Goal: Information Seeking & Learning: Learn about a topic

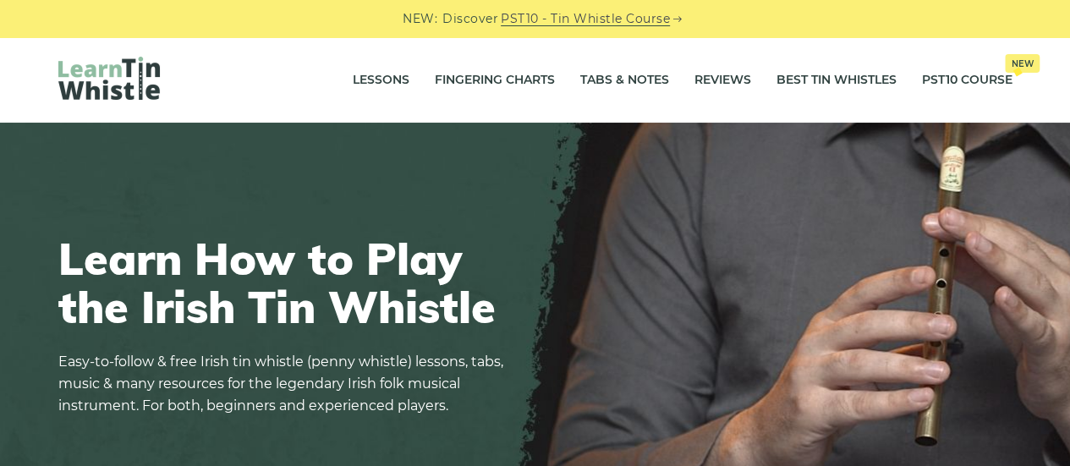
click at [410, 217] on div "Learn How to Play the Irish Tin Whistle Easy-to-follow & free Irish tin whistle…" at bounding box center [286, 334] width 457 height 281
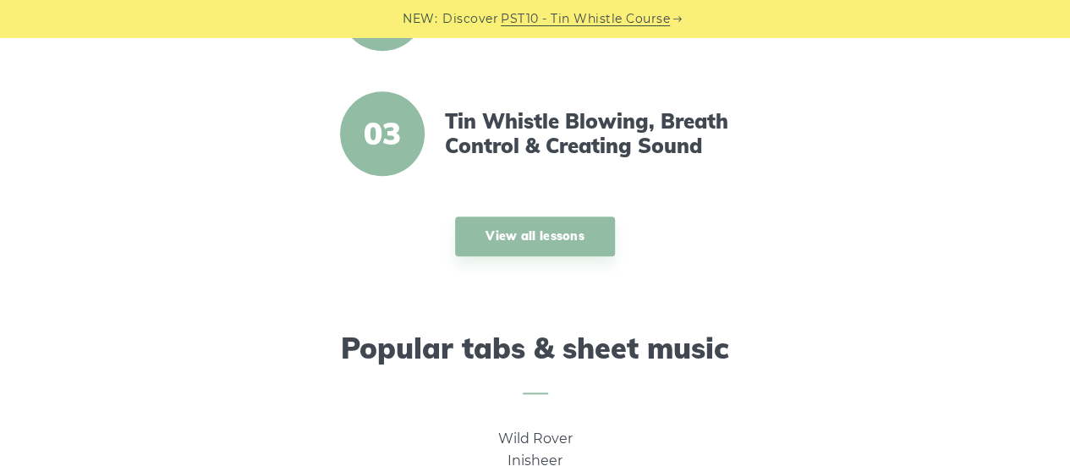
scroll to position [846, 0]
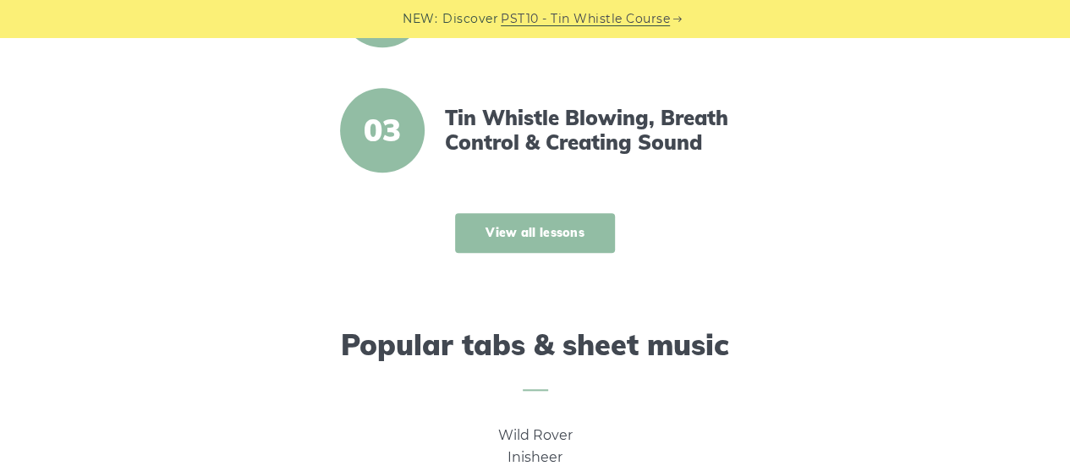
click at [543, 228] on link "View all lessons" at bounding box center [535, 233] width 160 height 40
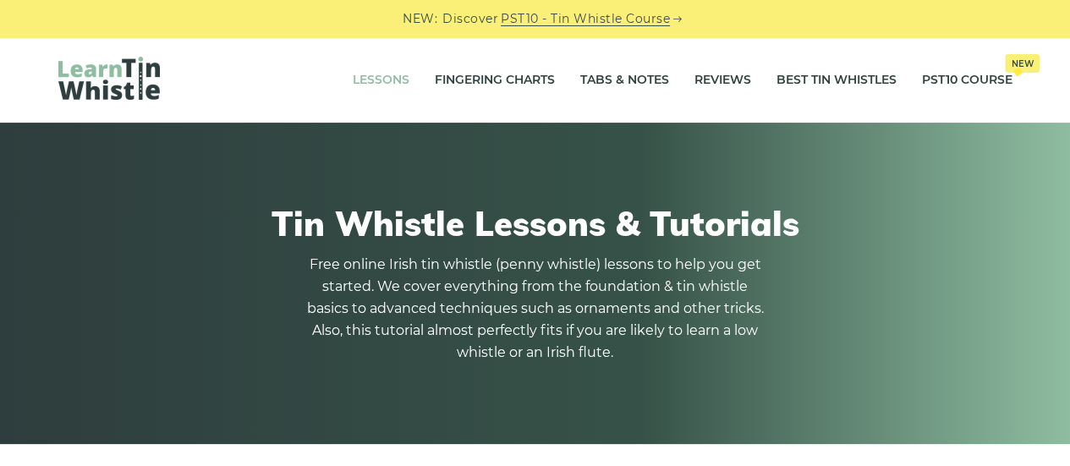
click at [399, 211] on h1 "Tin Whistle Lessons & Tutorials" at bounding box center [535, 223] width 954 height 41
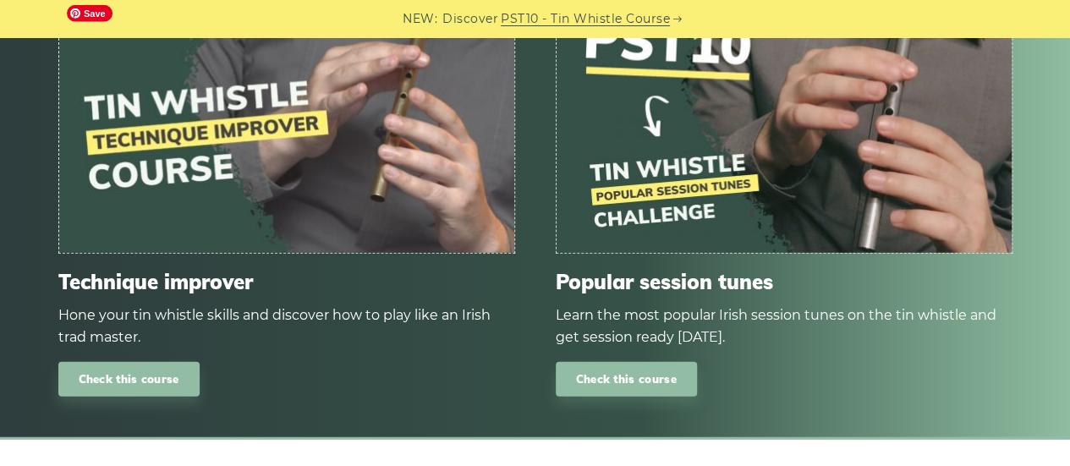
scroll to position [2233, 0]
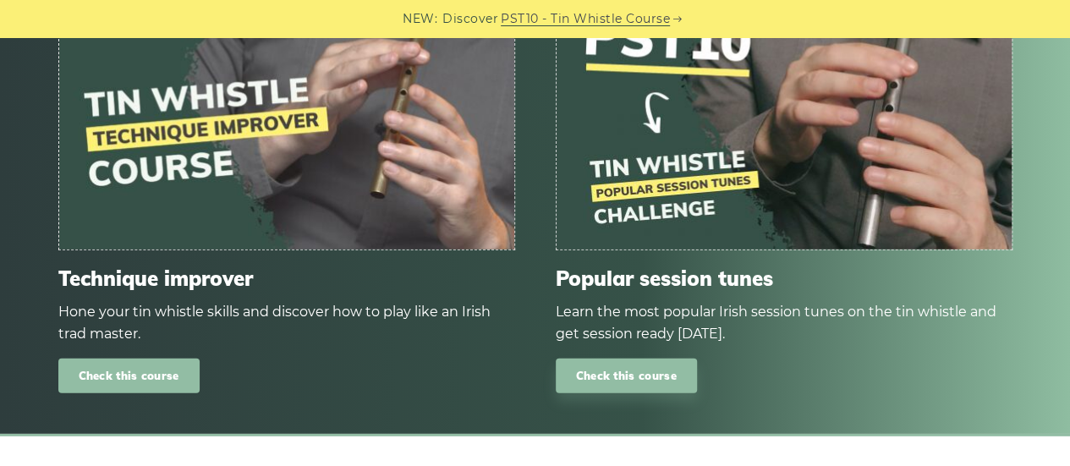
click at [134, 380] on link "Check this course" at bounding box center [128, 376] width 141 height 35
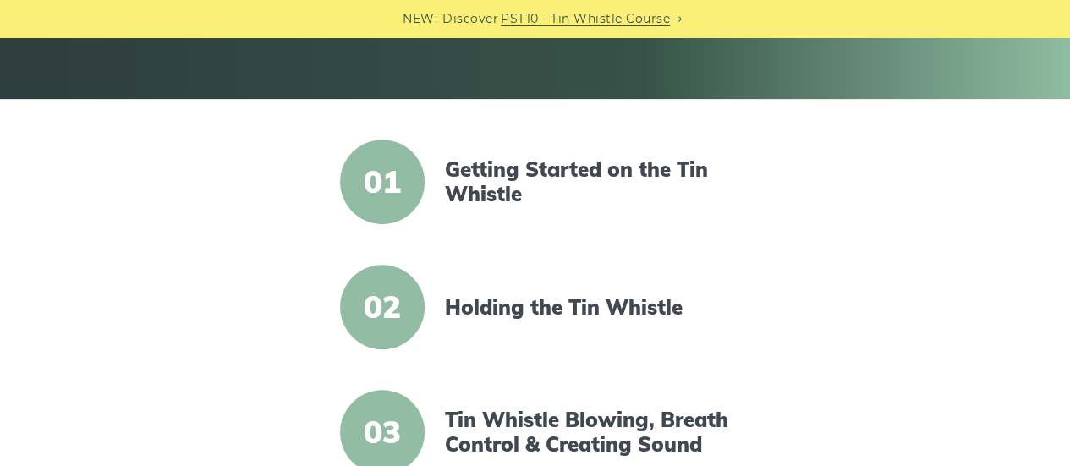
scroll to position [372, 0]
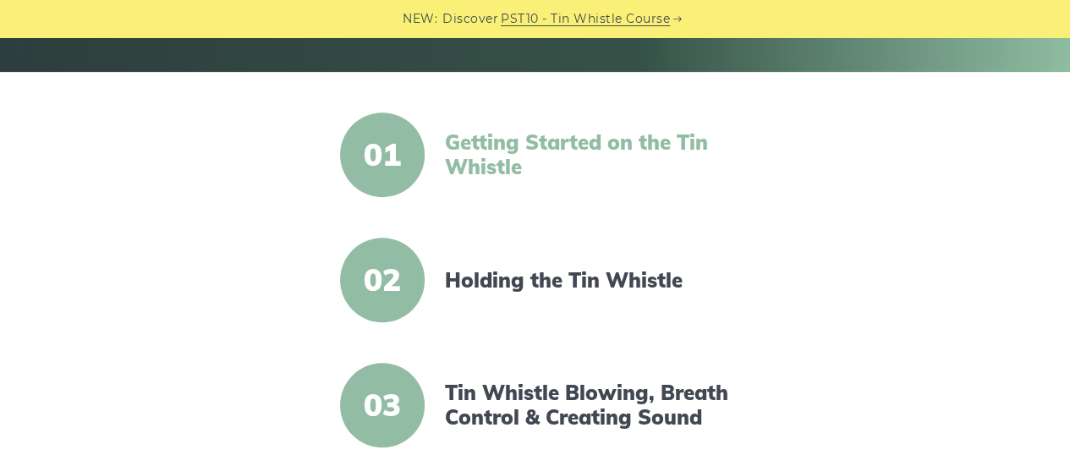
click at [485, 152] on link "Getting Started on the Tin Whistle" at bounding box center [590, 154] width 291 height 49
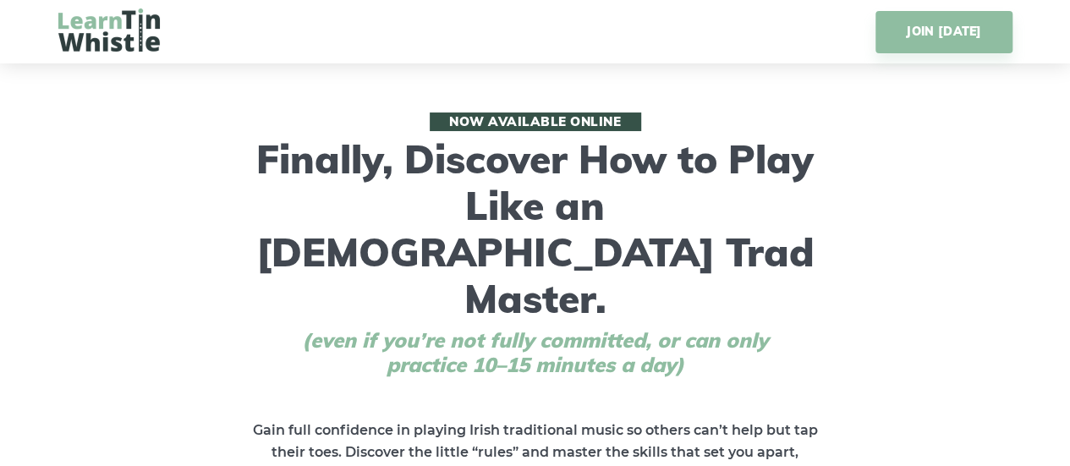
click at [386, 328] on span "(even if you’re not fully committed, or can only practice 10–15 minutes a day)" at bounding box center [535, 352] width 533 height 49
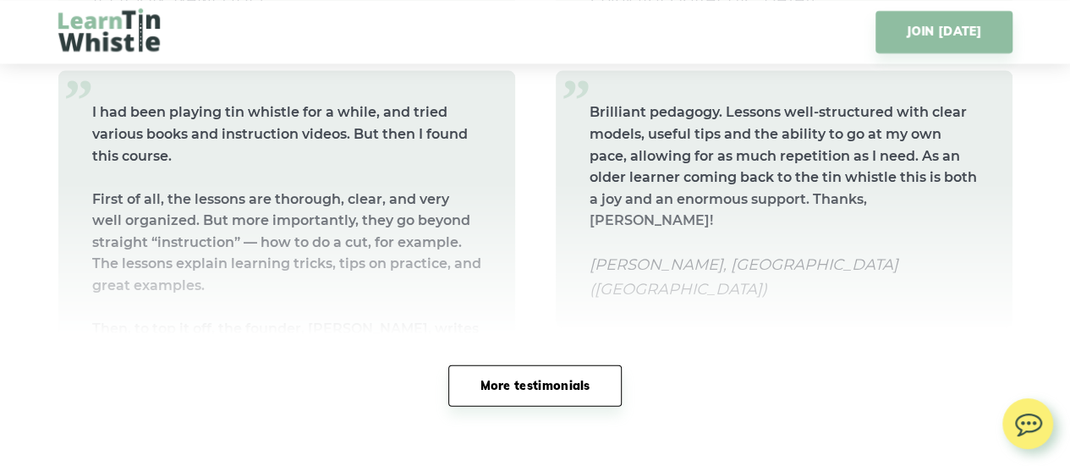
scroll to position [11571, 0]
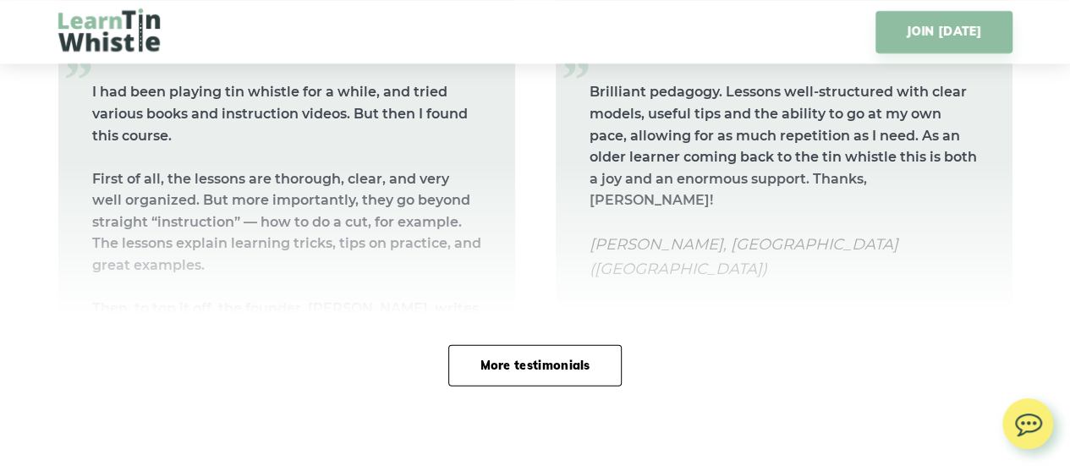
click at [535, 345] on link "More testimonials" at bounding box center [534, 365] width 173 height 41
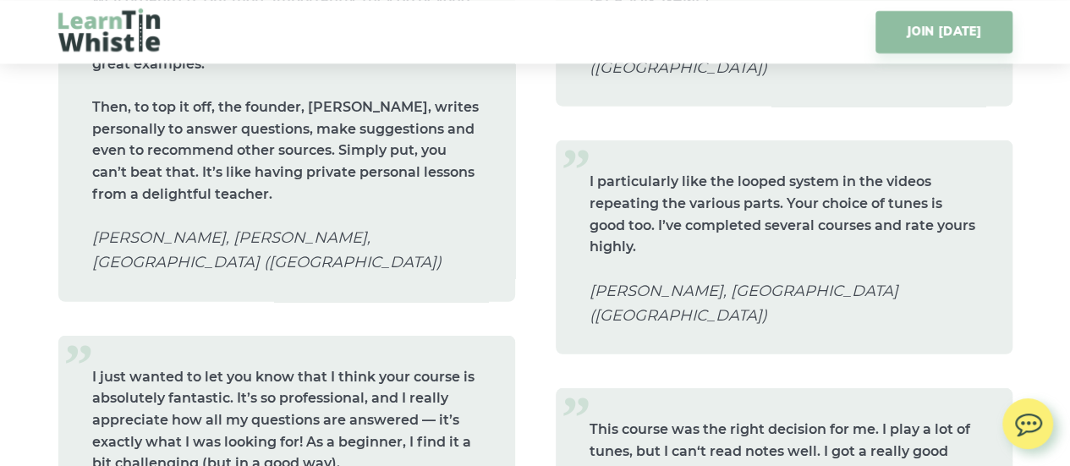
scroll to position [11774, 0]
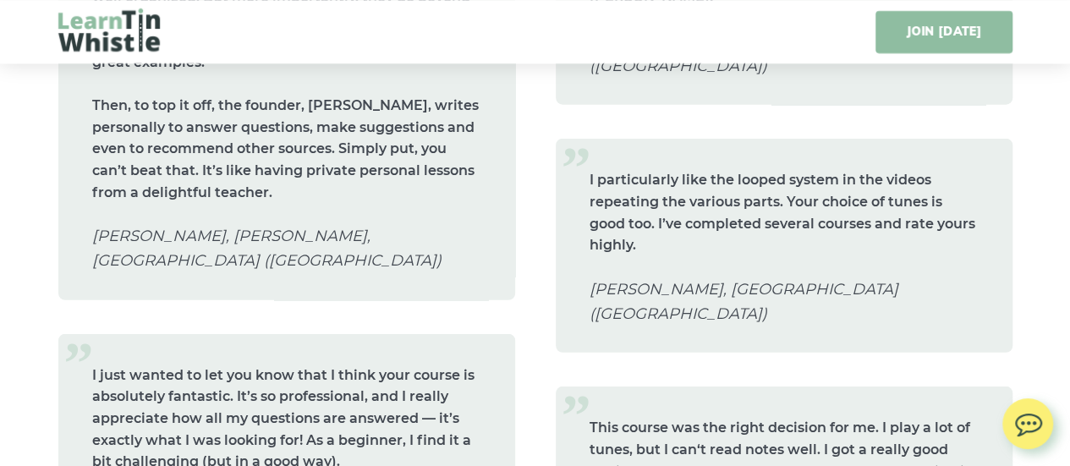
click at [957, 35] on link "JOIN TODAY" at bounding box center [943, 32] width 136 height 42
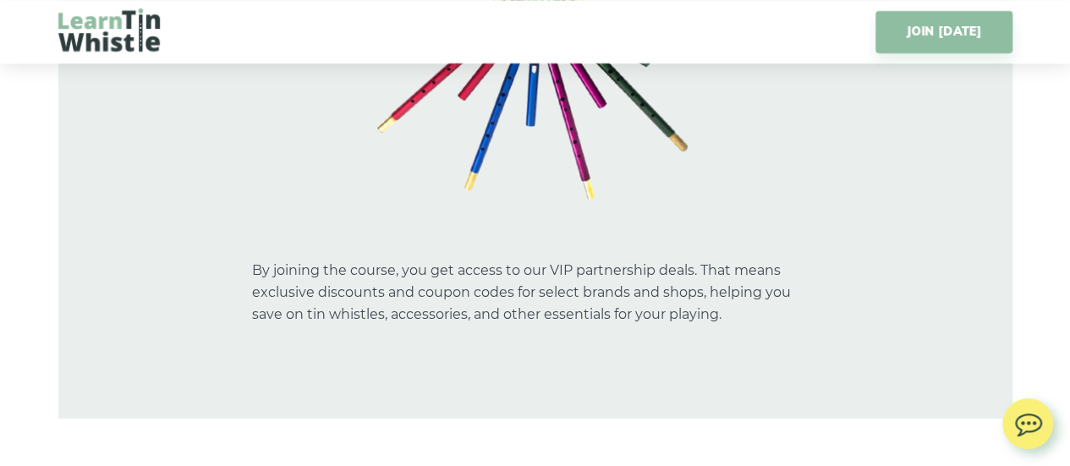
scroll to position [15612, 0]
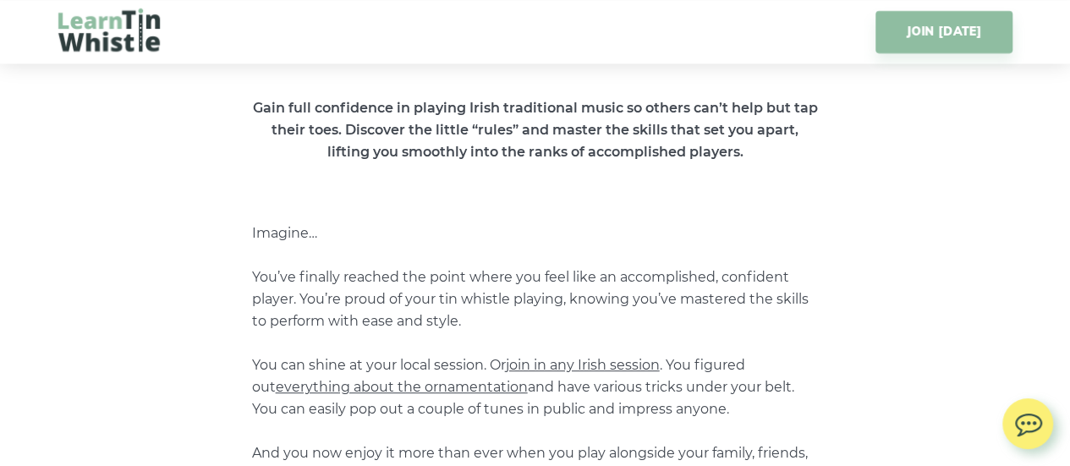
scroll to position [320, 0]
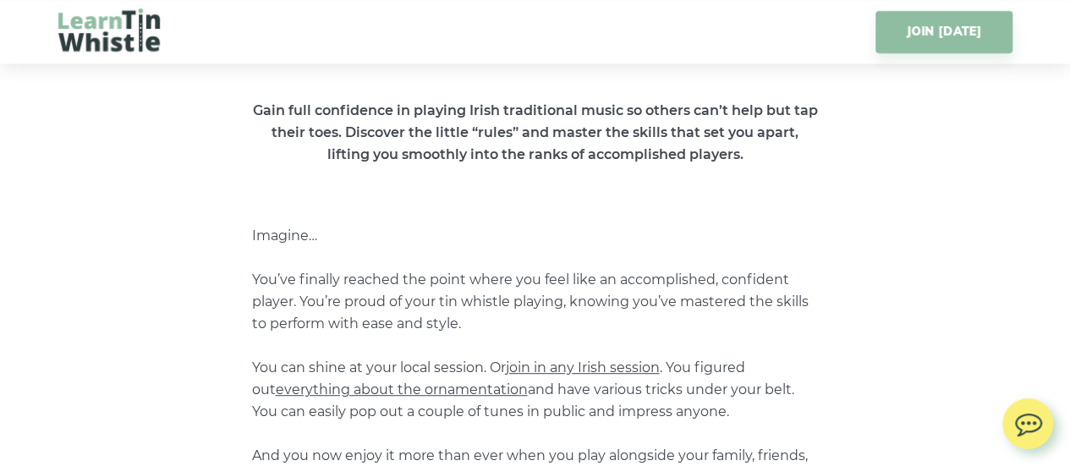
click at [98, 21] on img at bounding box center [108, 29] width 101 height 43
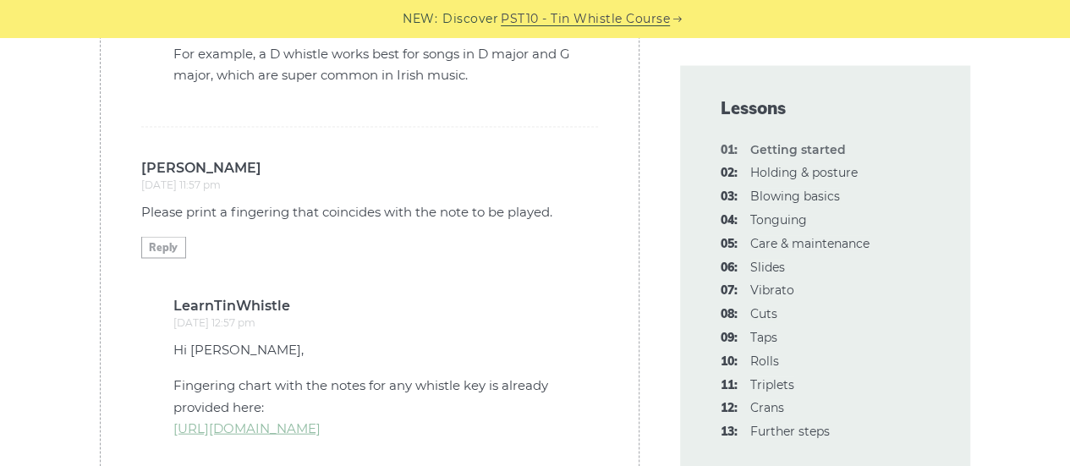
scroll to position [4872, 0]
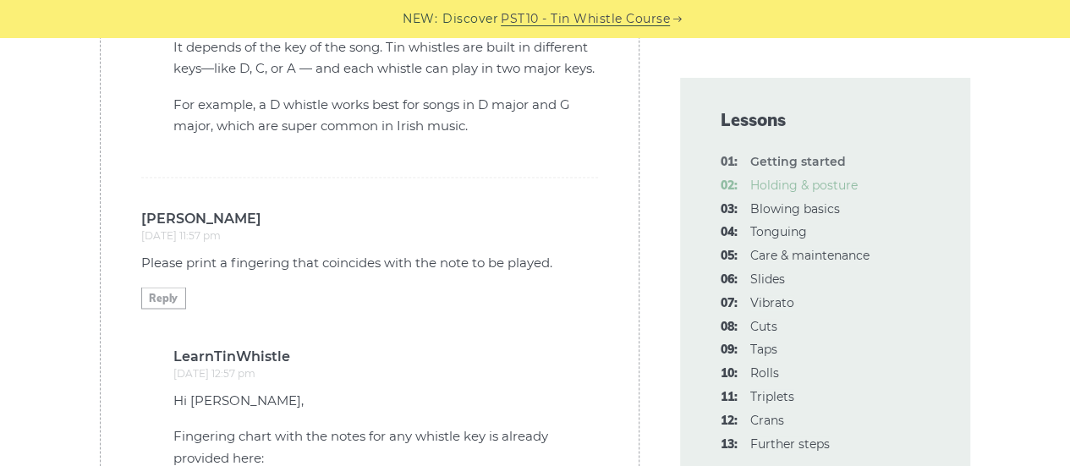
click at [766, 182] on link "02: Holding & posture" at bounding box center [803, 185] width 107 height 15
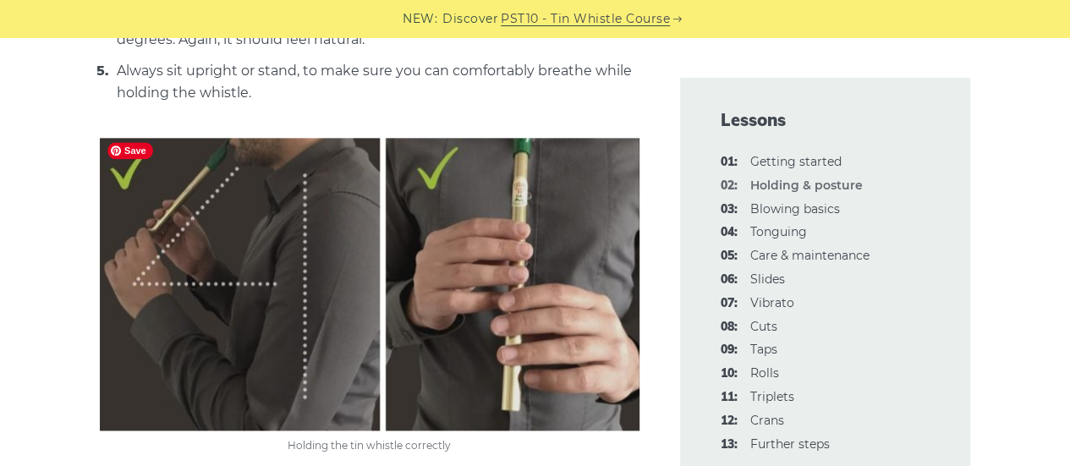
scroll to position [947, 0]
